Goal: Information Seeking & Learning: Compare options

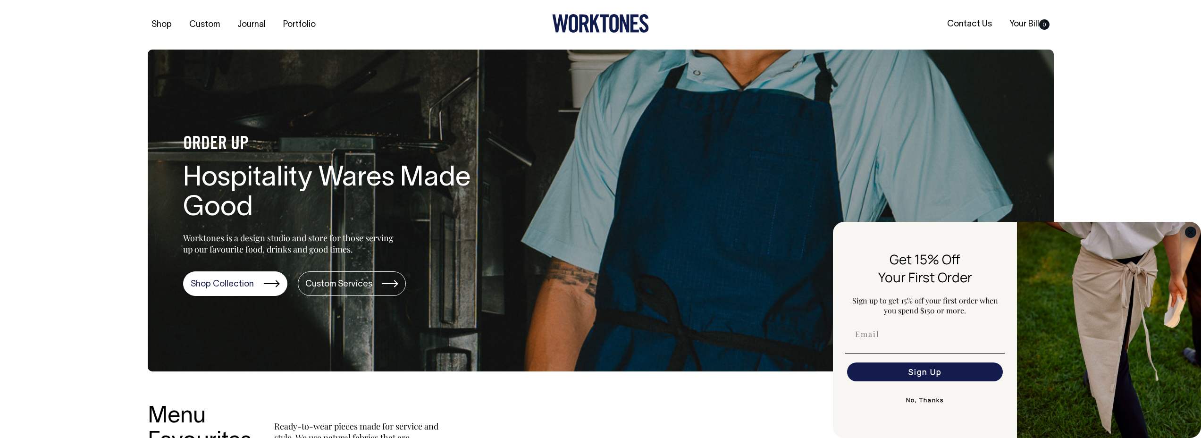
click at [1190, 233] on circle "Close dialog" at bounding box center [1190, 231] width 11 height 11
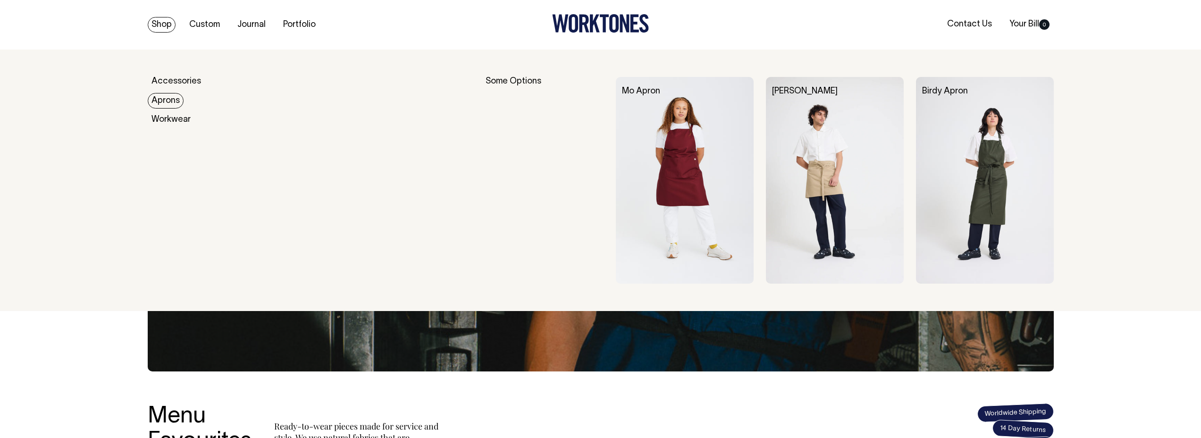
click at [163, 99] on link "Aprons" at bounding box center [166, 101] width 36 height 16
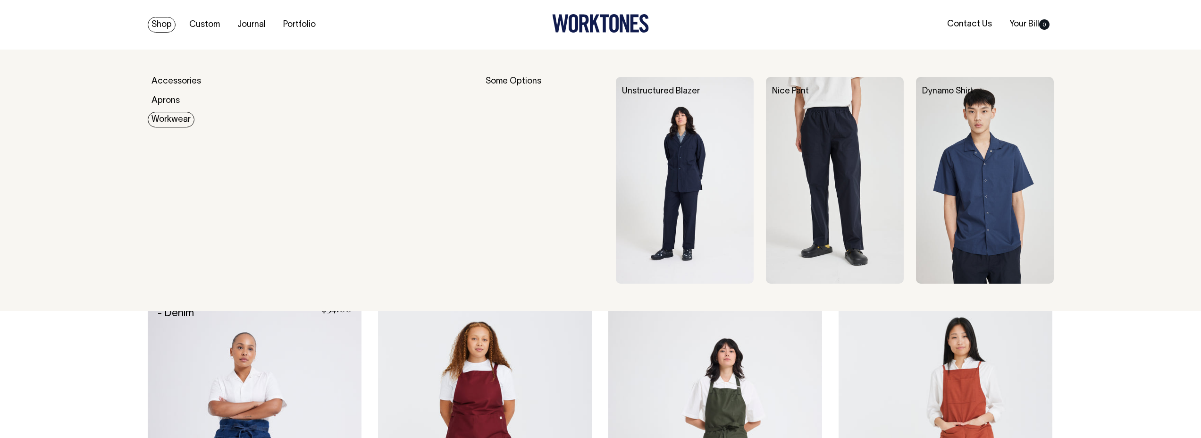
click at [169, 119] on link "Workwear" at bounding box center [171, 120] width 47 height 16
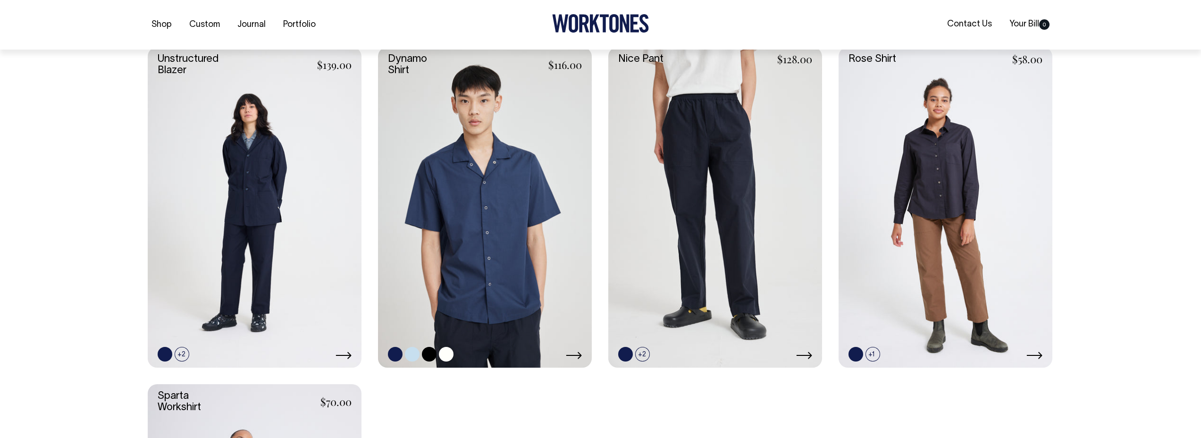
scroll to position [269, 0]
click at [579, 355] on icon at bounding box center [574, 354] width 16 height 7
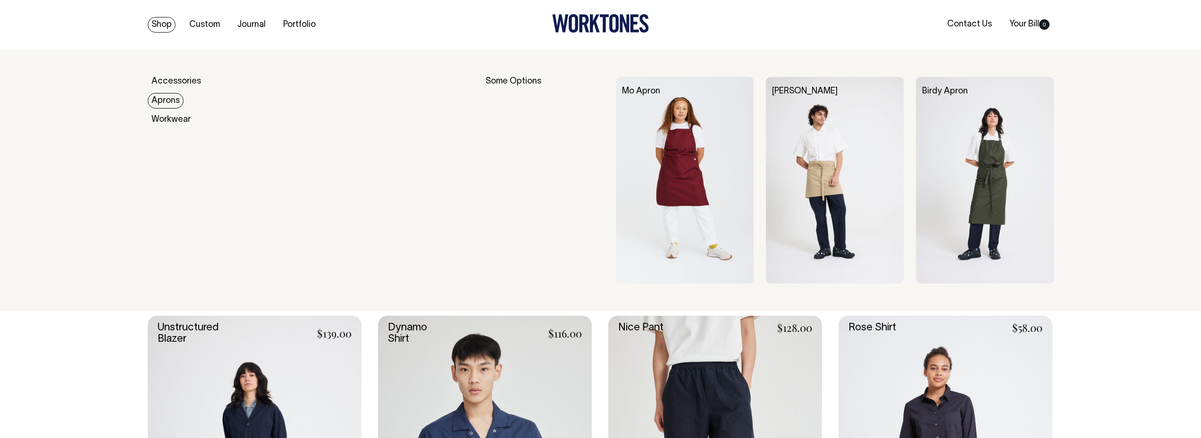
click at [162, 100] on link "Aprons" at bounding box center [166, 101] width 36 height 16
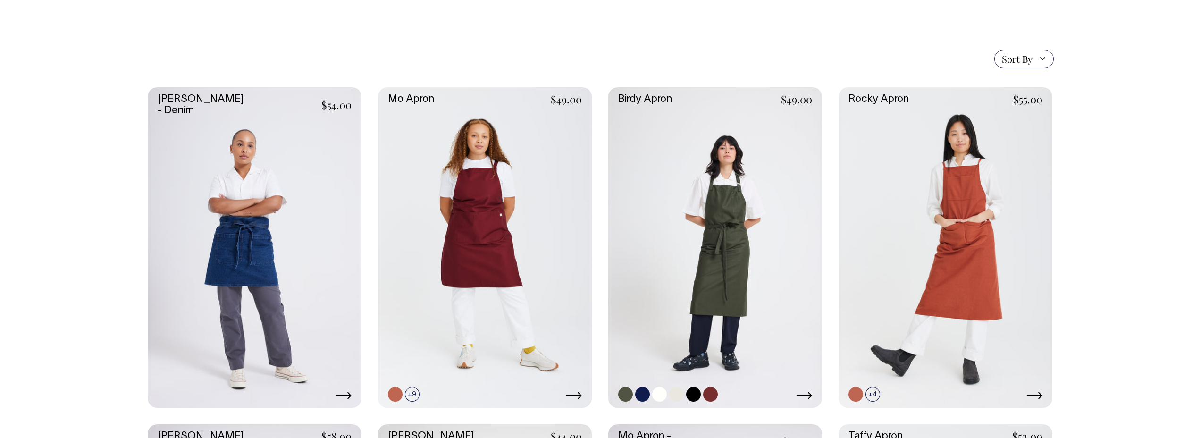
scroll to position [203, 0]
click at [753, 300] on link at bounding box center [715, 247] width 214 height 321
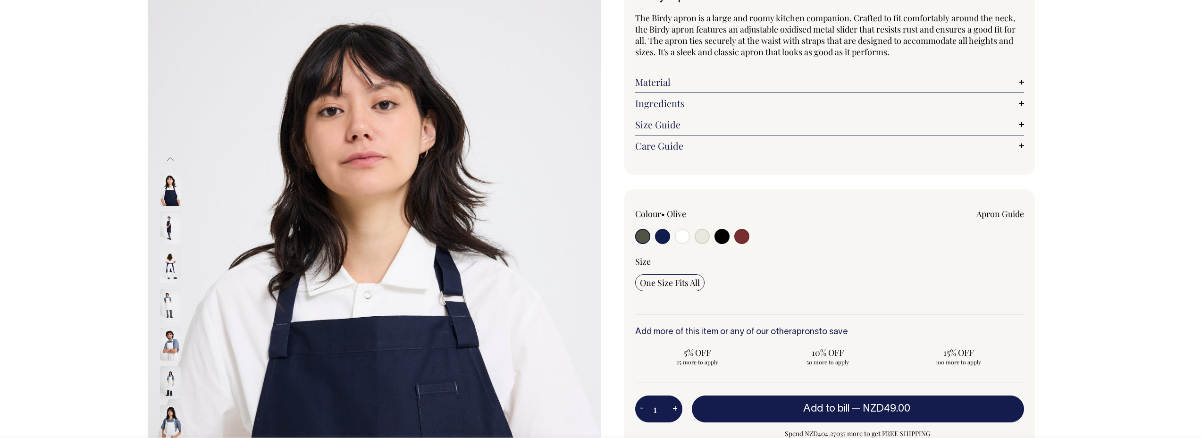
scroll to position [84, 0]
click at [643, 238] on input "radio" at bounding box center [642, 235] width 15 height 15
click at [643, 234] on input "radio" at bounding box center [642, 235] width 15 height 15
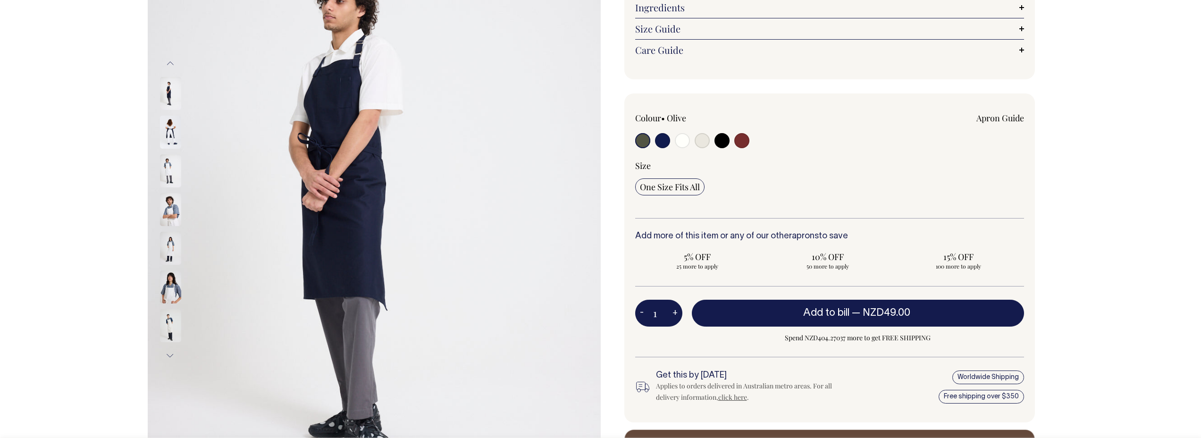
scroll to position [180, 0]
click at [658, 140] on input "radio" at bounding box center [662, 140] width 15 height 15
radio input "true"
select select "Dark Navy"
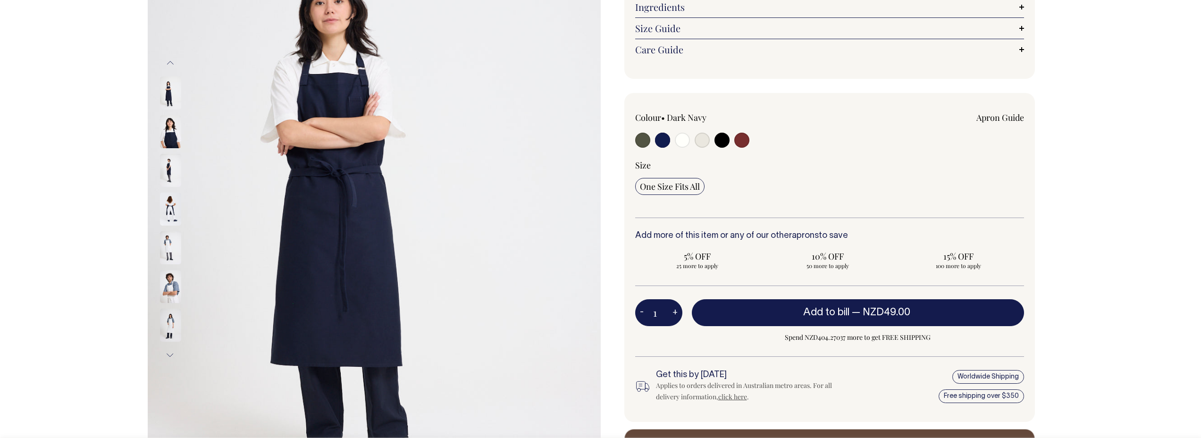
click at [642, 142] on input "radio" at bounding box center [642, 140] width 15 height 15
radio input "true"
select select "Olive"
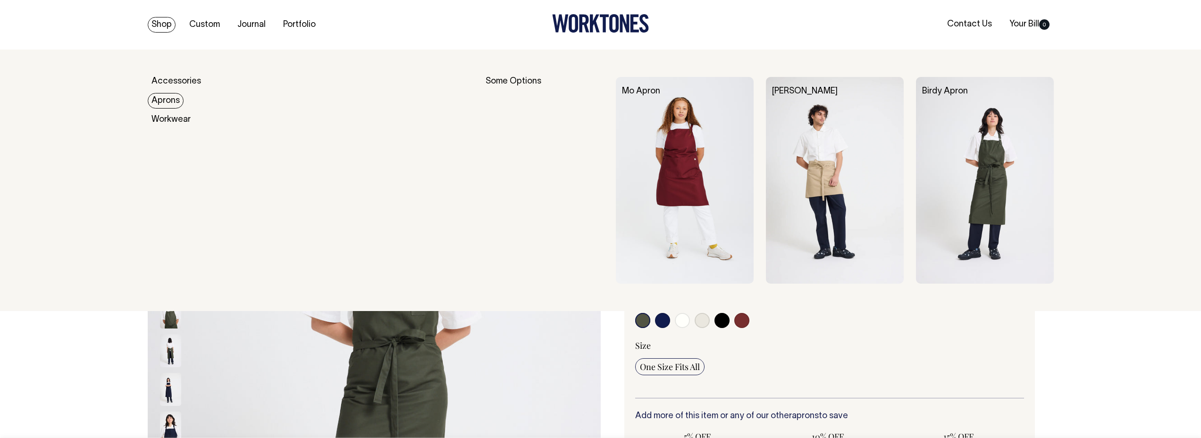
click at [170, 99] on link "Aprons" at bounding box center [166, 101] width 36 height 16
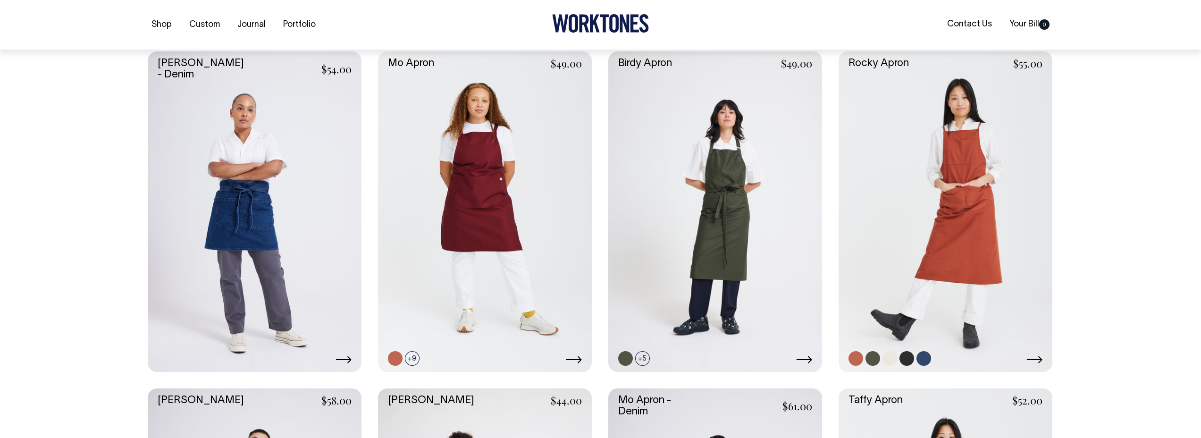
scroll to position [239, 0]
click at [960, 246] on link at bounding box center [945, 211] width 214 height 321
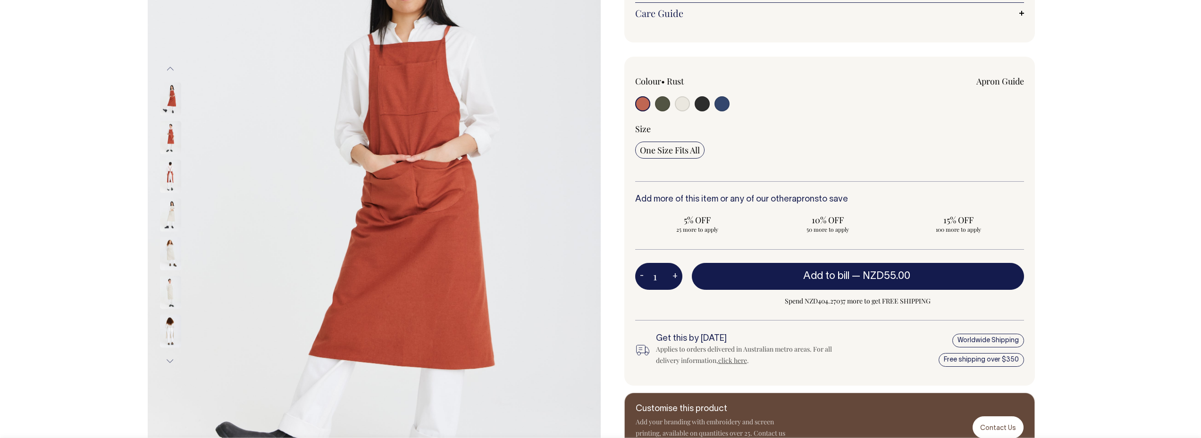
scroll to position [175, 0]
click at [166, 180] on img at bounding box center [170, 175] width 21 height 33
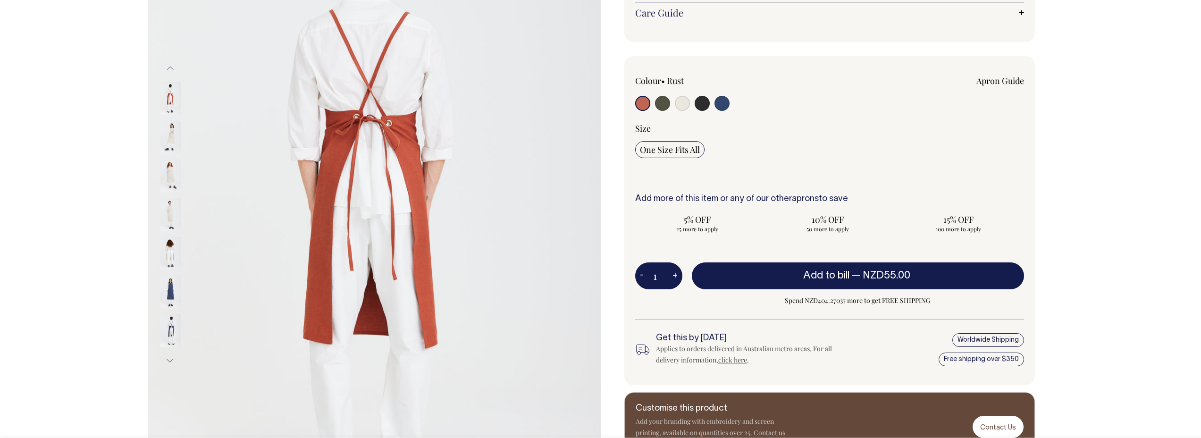
click at [662, 111] on input "radio" at bounding box center [662, 103] width 15 height 15
radio input "true"
select select "Olive"
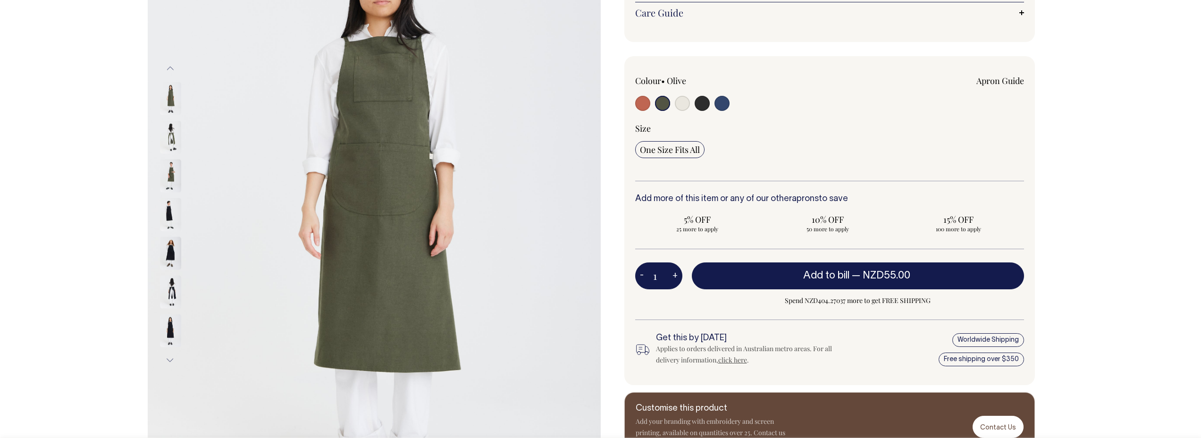
click at [169, 174] on img at bounding box center [170, 175] width 21 height 33
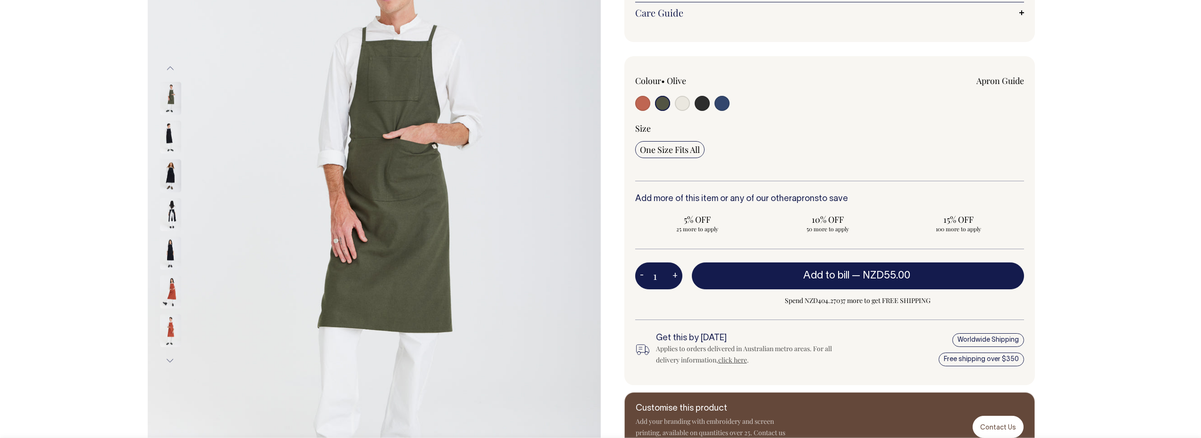
click at [165, 171] on img at bounding box center [170, 175] width 21 height 33
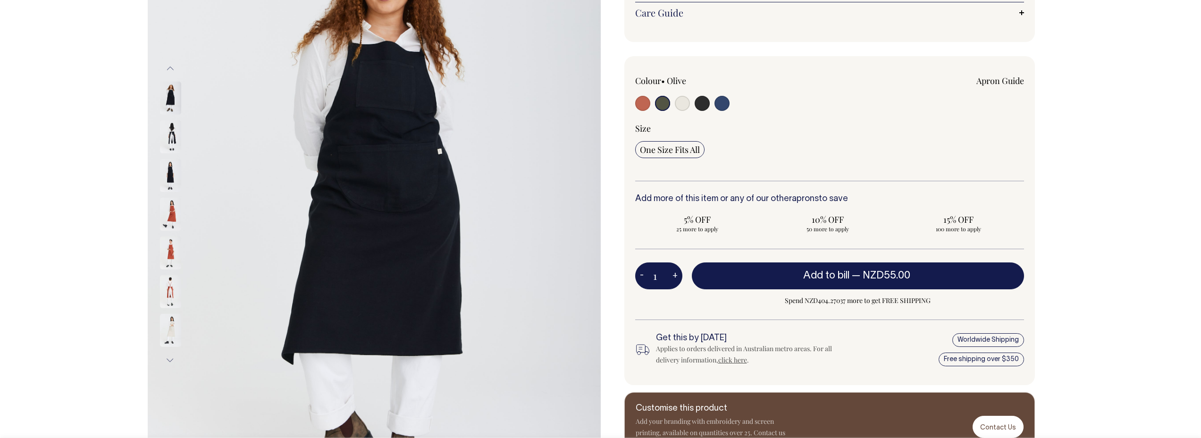
click at [166, 257] on img at bounding box center [170, 252] width 21 height 33
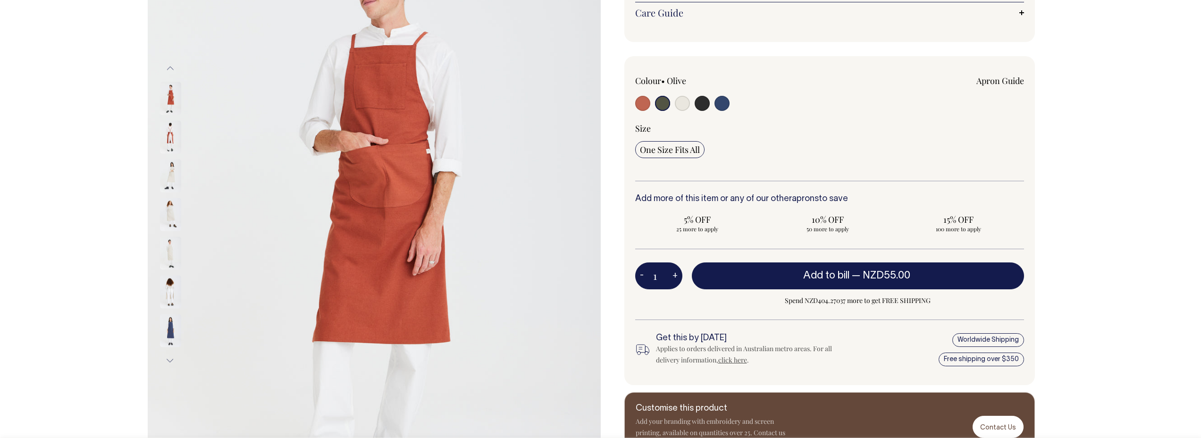
click at [169, 70] on button "Previous" at bounding box center [170, 68] width 14 height 21
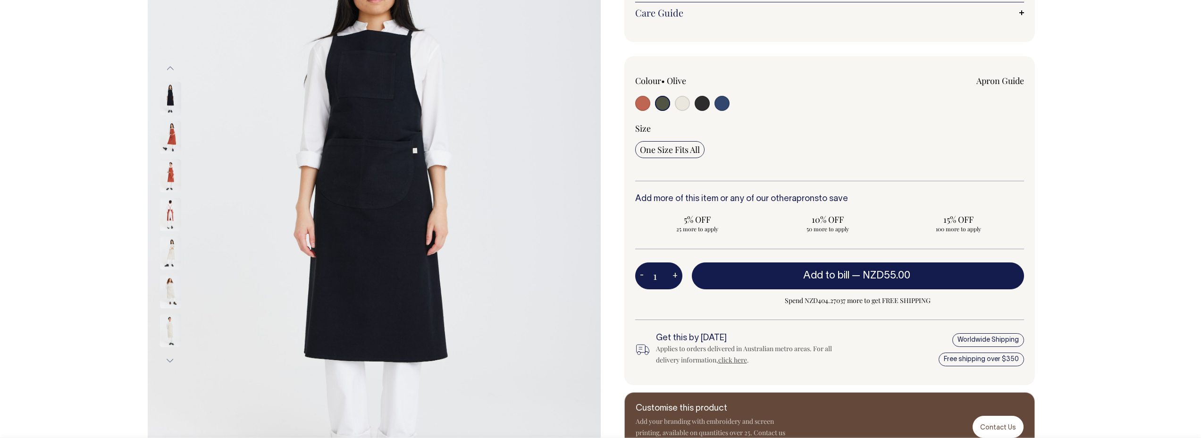
click at [169, 70] on button "Previous" at bounding box center [170, 68] width 14 height 21
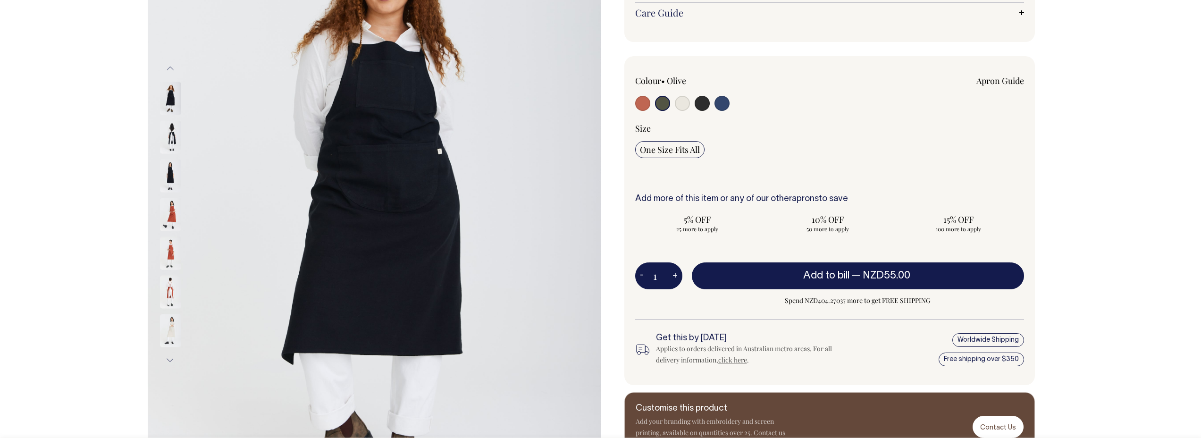
click at [169, 70] on button "Previous" at bounding box center [170, 68] width 14 height 21
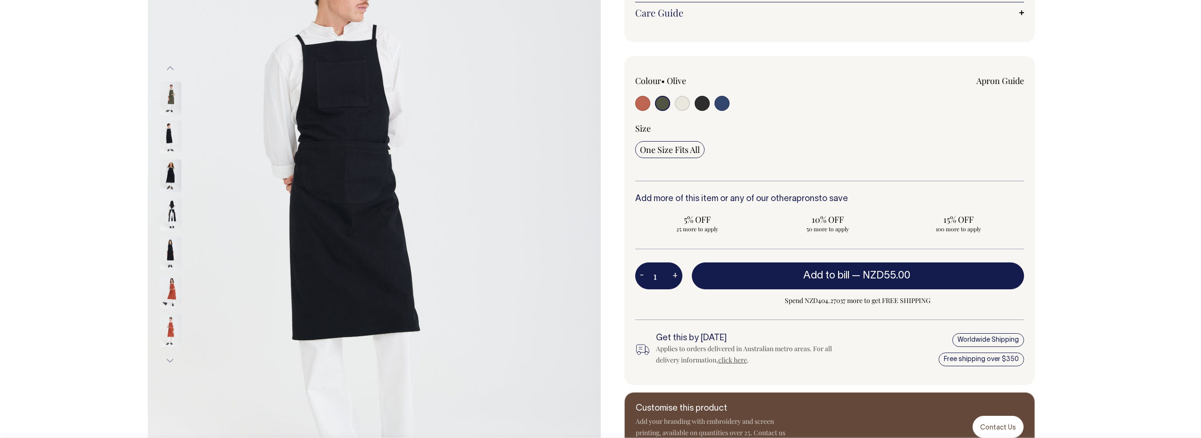
click at [169, 70] on button "Previous" at bounding box center [170, 68] width 14 height 21
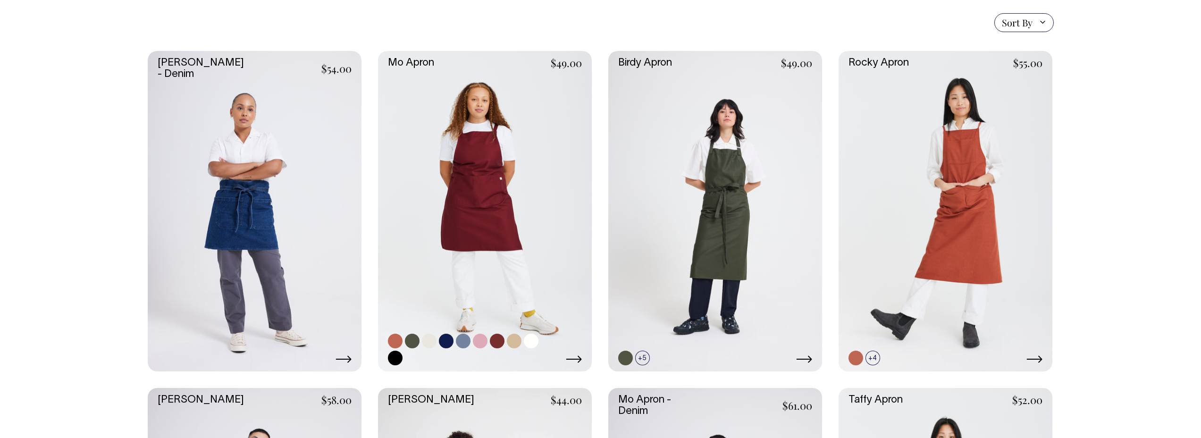
click at [518, 238] on link at bounding box center [485, 211] width 214 height 321
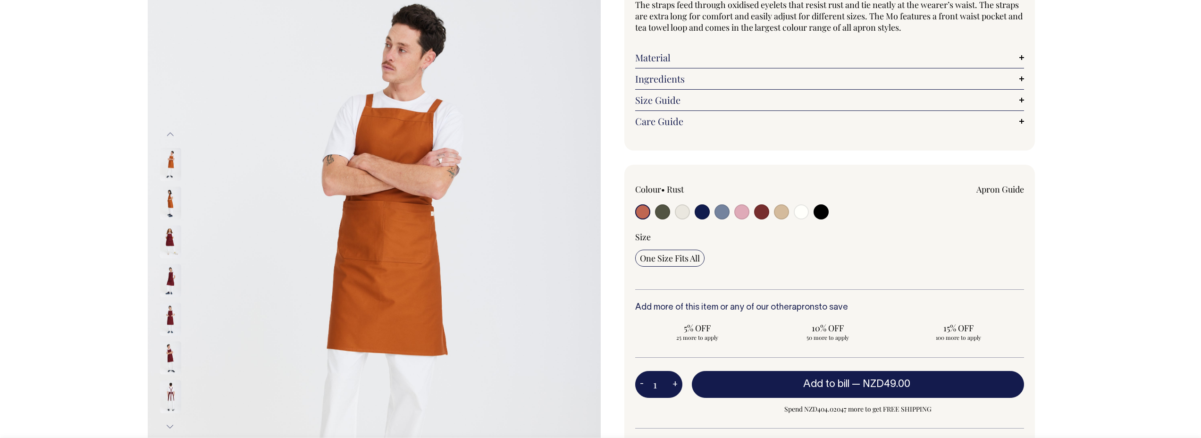
scroll to position [109, 0]
click at [660, 215] on input "radio" at bounding box center [662, 211] width 15 height 15
radio input "true"
select select "Olive"
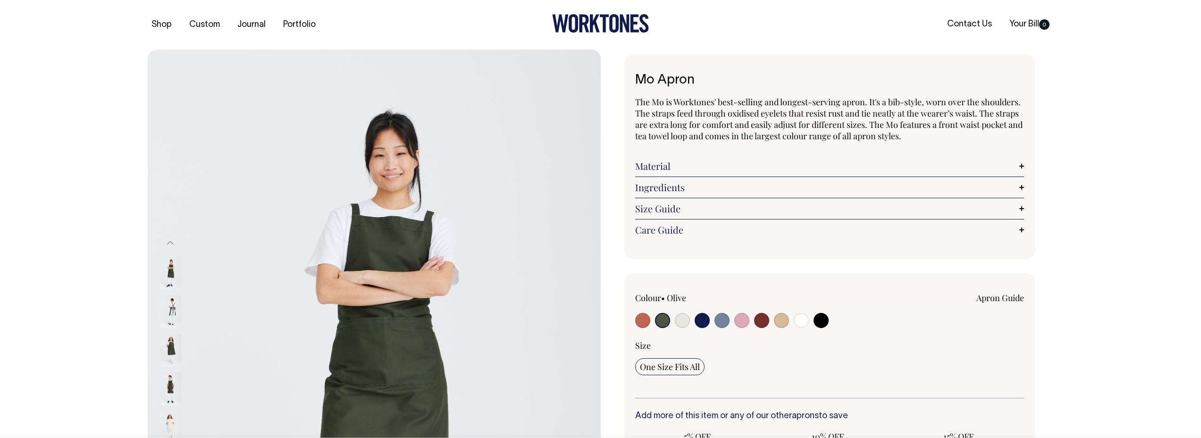
select select "Olive"
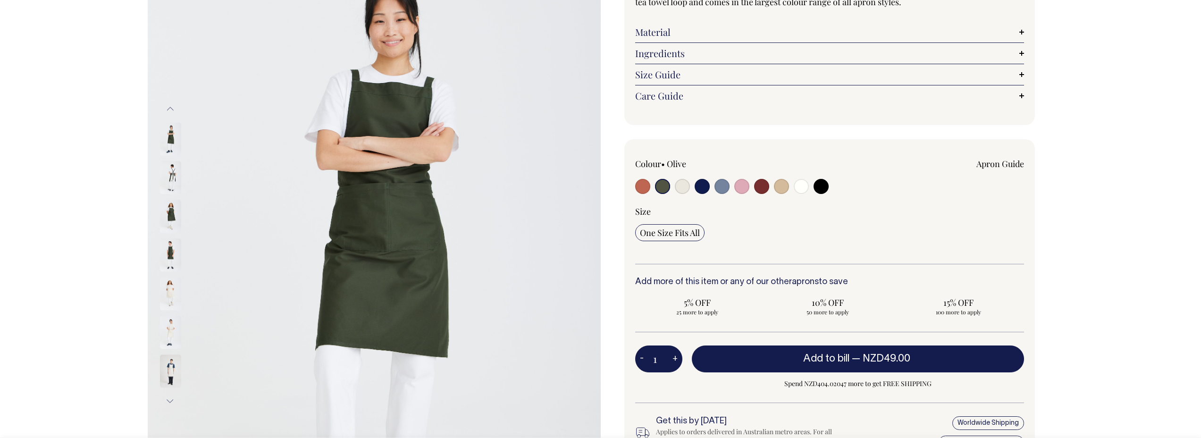
scroll to position [134, 0]
click at [173, 167] on img at bounding box center [170, 176] width 21 height 33
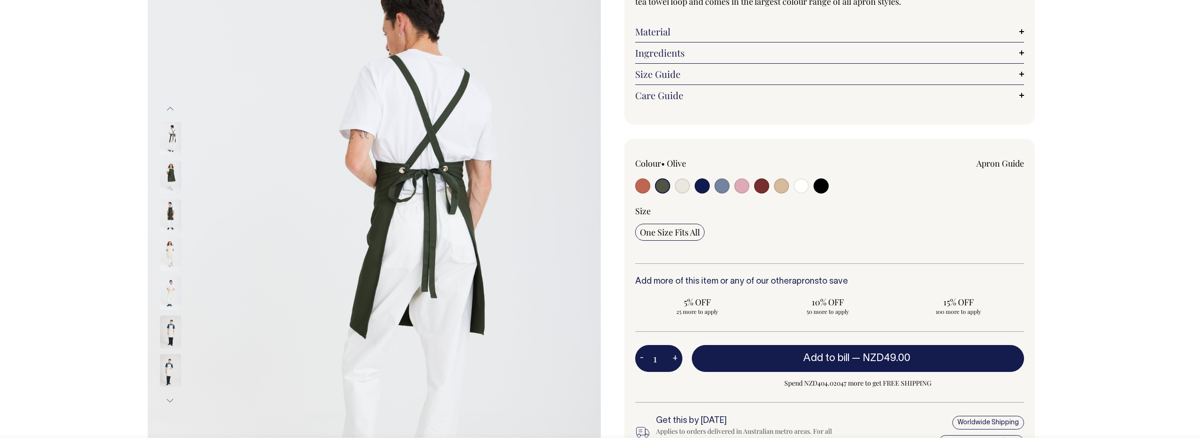
click at [175, 207] on img at bounding box center [170, 216] width 21 height 33
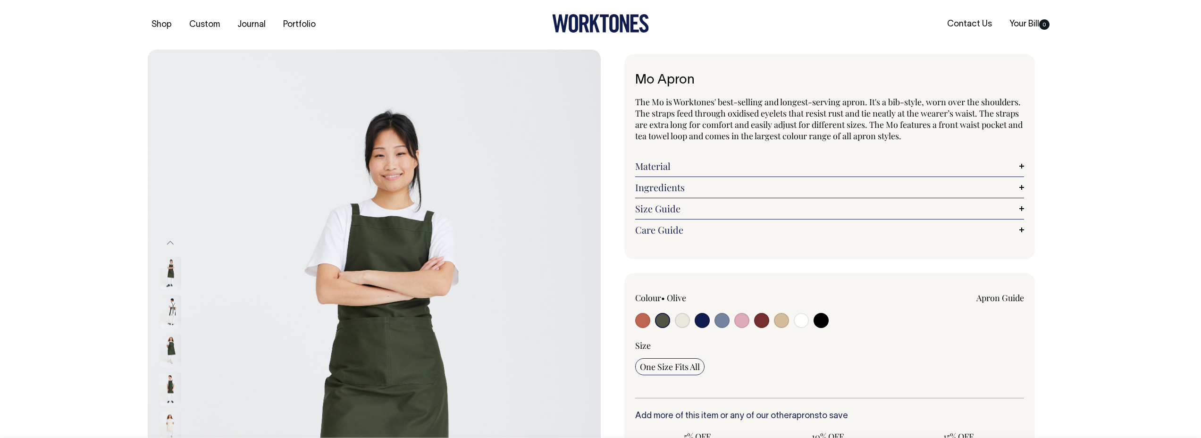
select select "Olive"
click at [164, 345] on img at bounding box center [170, 350] width 21 height 33
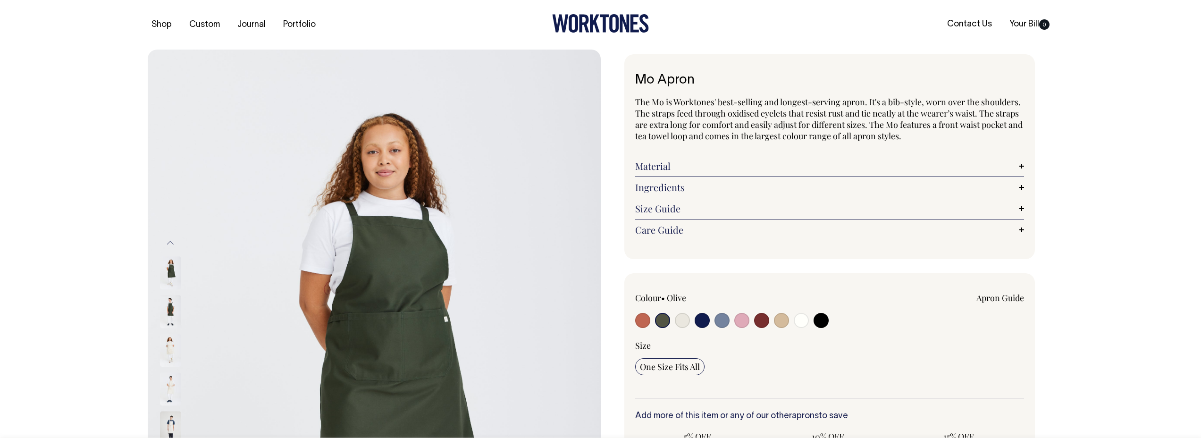
click at [169, 312] on img at bounding box center [170, 311] width 21 height 33
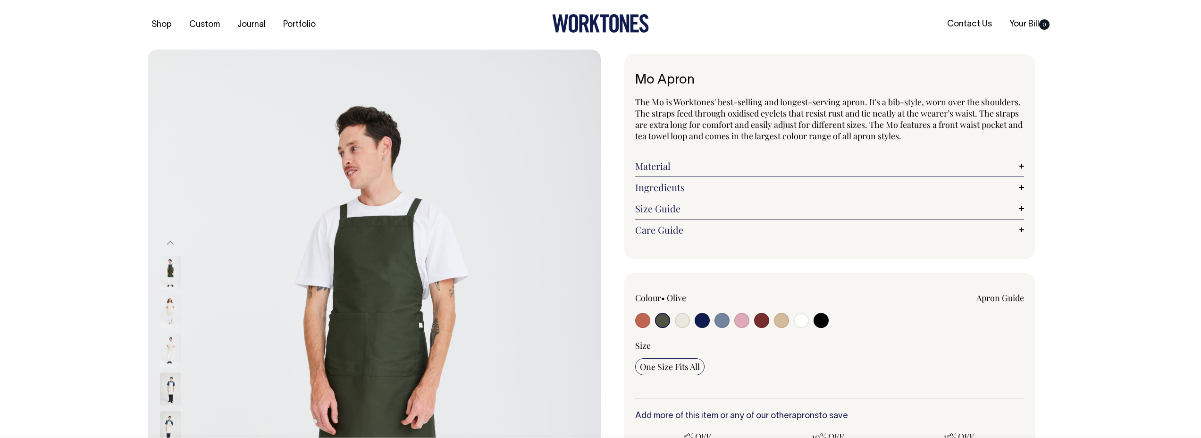
click at [171, 242] on button "Previous" at bounding box center [170, 243] width 14 height 21
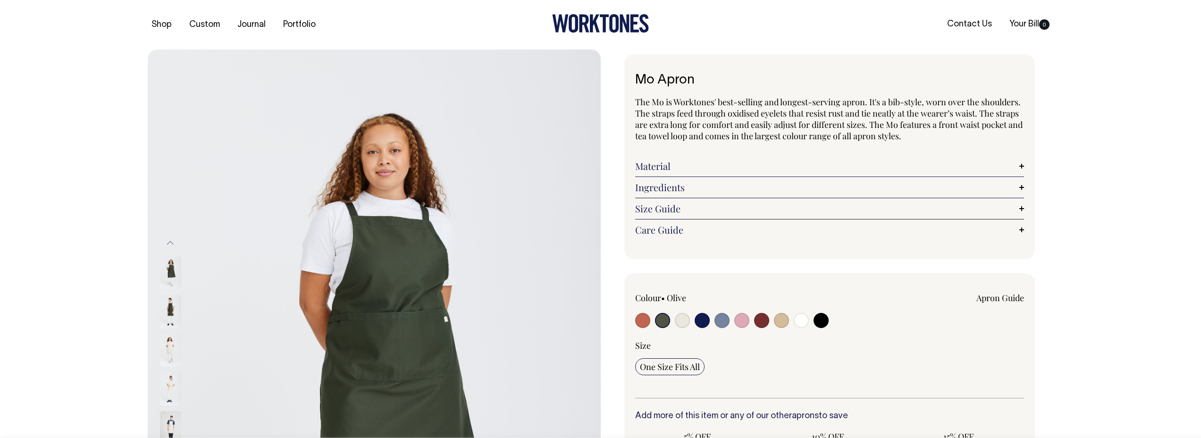
click at [171, 242] on button "Previous" at bounding box center [170, 243] width 14 height 21
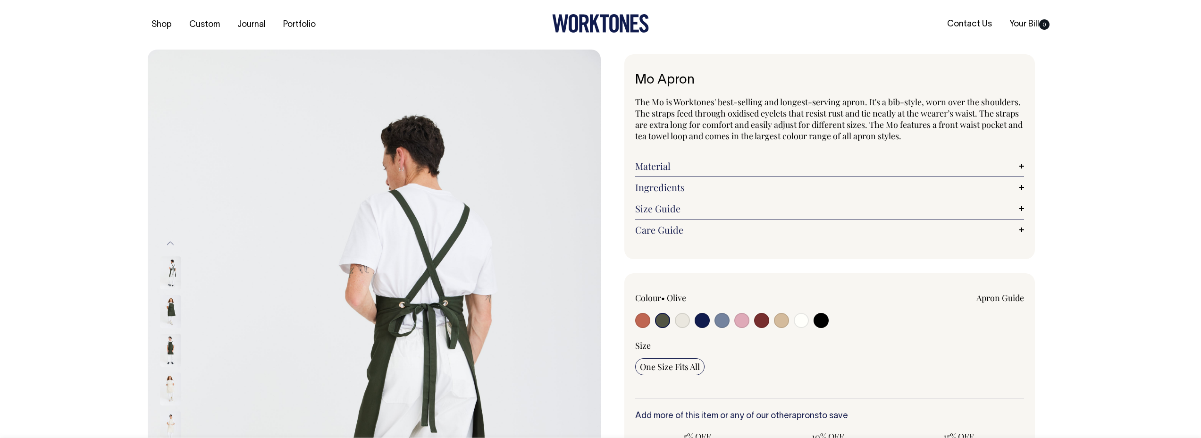
click at [171, 271] on img at bounding box center [170, 273] width 21 height 33
click at [169, 309] on img at bounding box center [170, 312] width 21 height 33
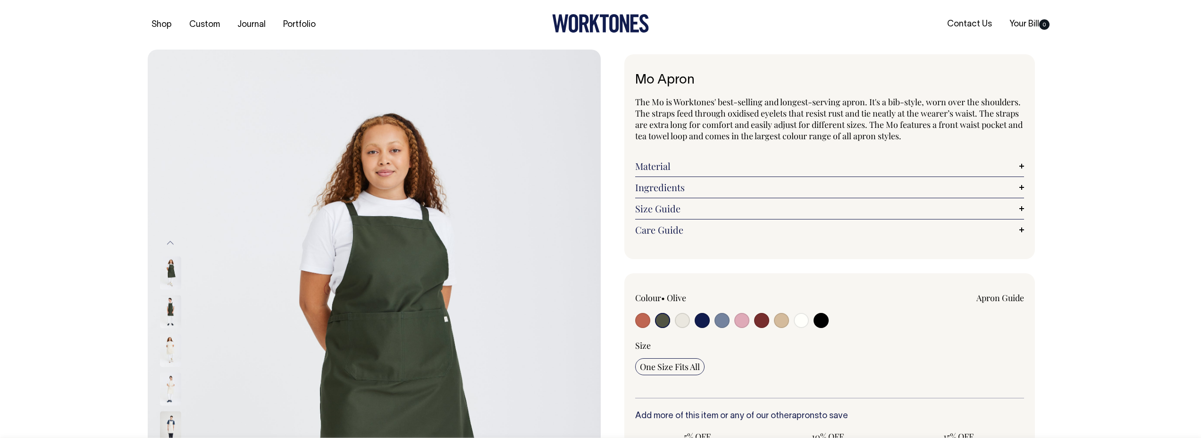
click at [391, 227] on img at bounding box center [374, 389] width 453 height 679
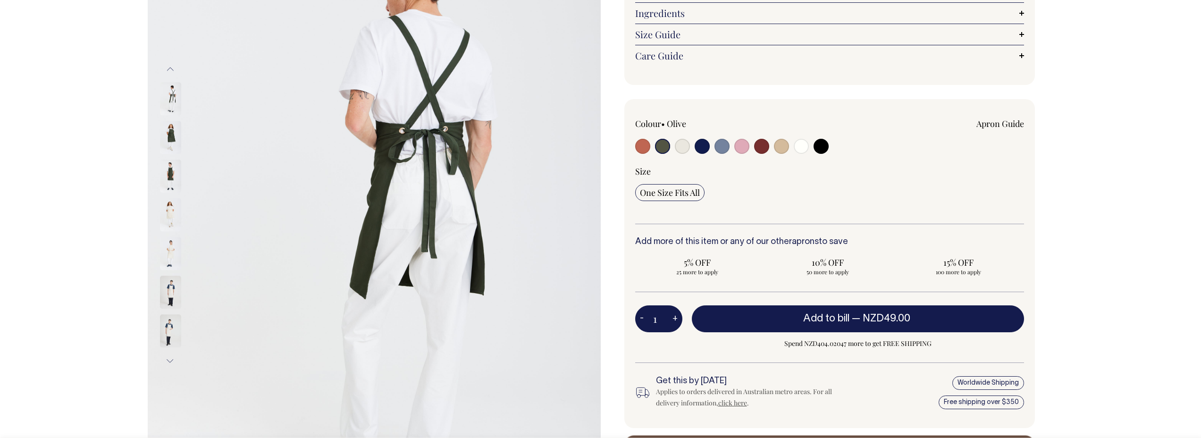
scroll to position [174, 0]
click at [170, 139] on img at bounding box center [170, 138] width 21 height 33
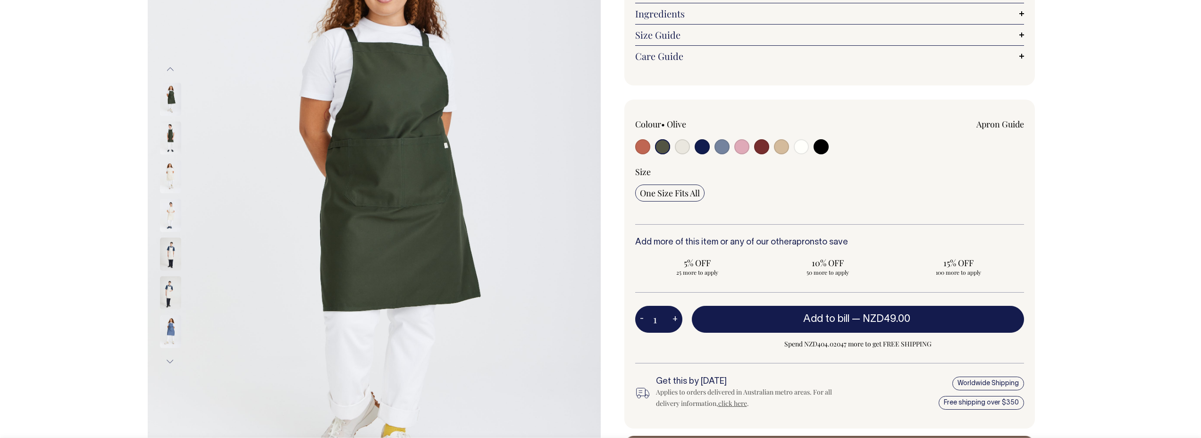
click at [168, 67] on button "Previous" at bounding box center [170, 69] width 14 height 21
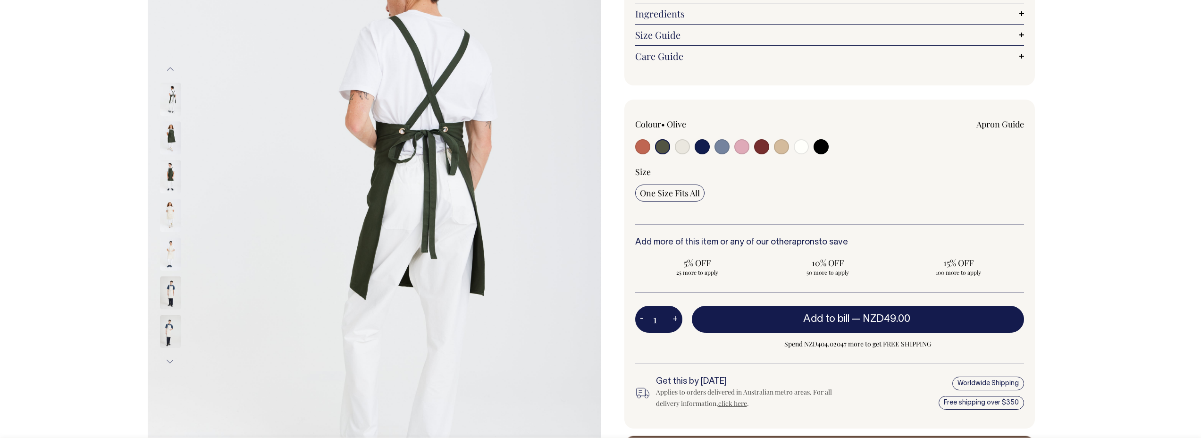
click at [168, 67] on button "Previous" at bounding box center [170, 69] width 14 height 21
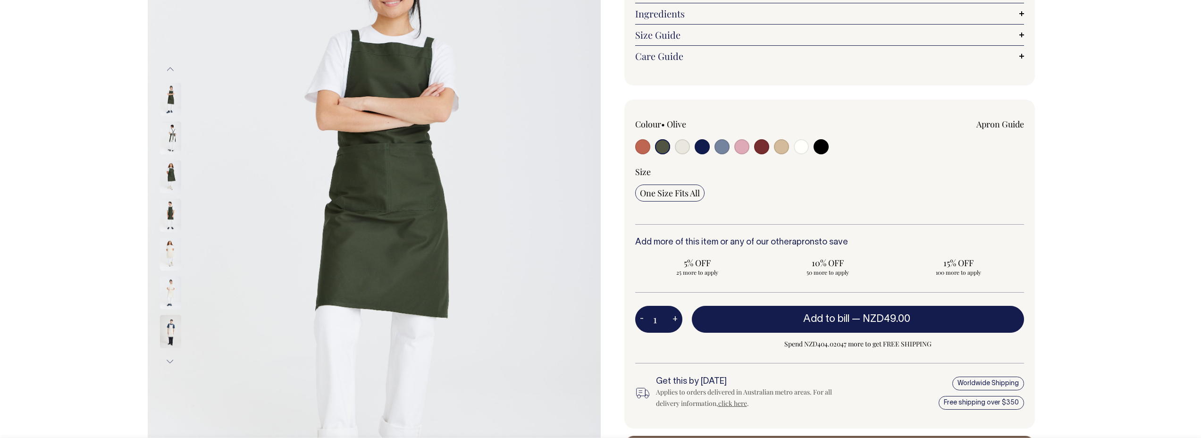
click at [169, 93] on img at bounding box center [170, 99] width 21 height 33
click at [350, 105] on img at bounding box center [374, 215] width 453 height 679
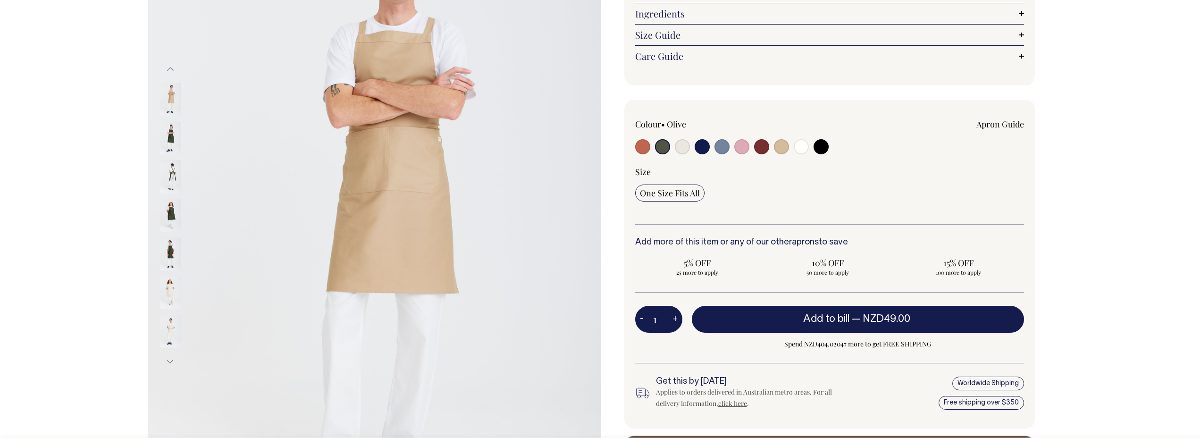
click at [167, 134] on img at bounding box center [170, 137] width 21 height 33
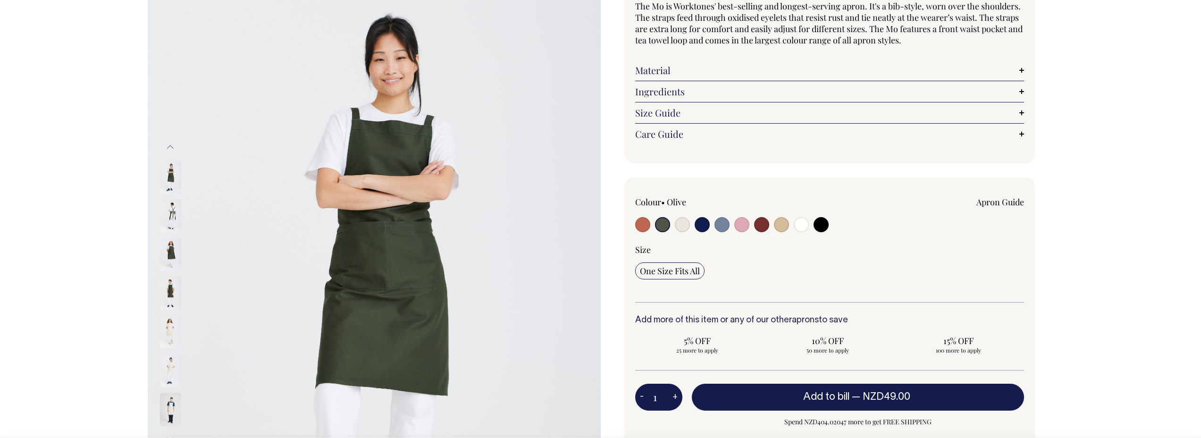
scroll to position [95, 0]
click at [170, 255] on img at bounding box center [170, 254] width 21 height 33
